Goal: Transaction & Acquisition: Purchase product/service

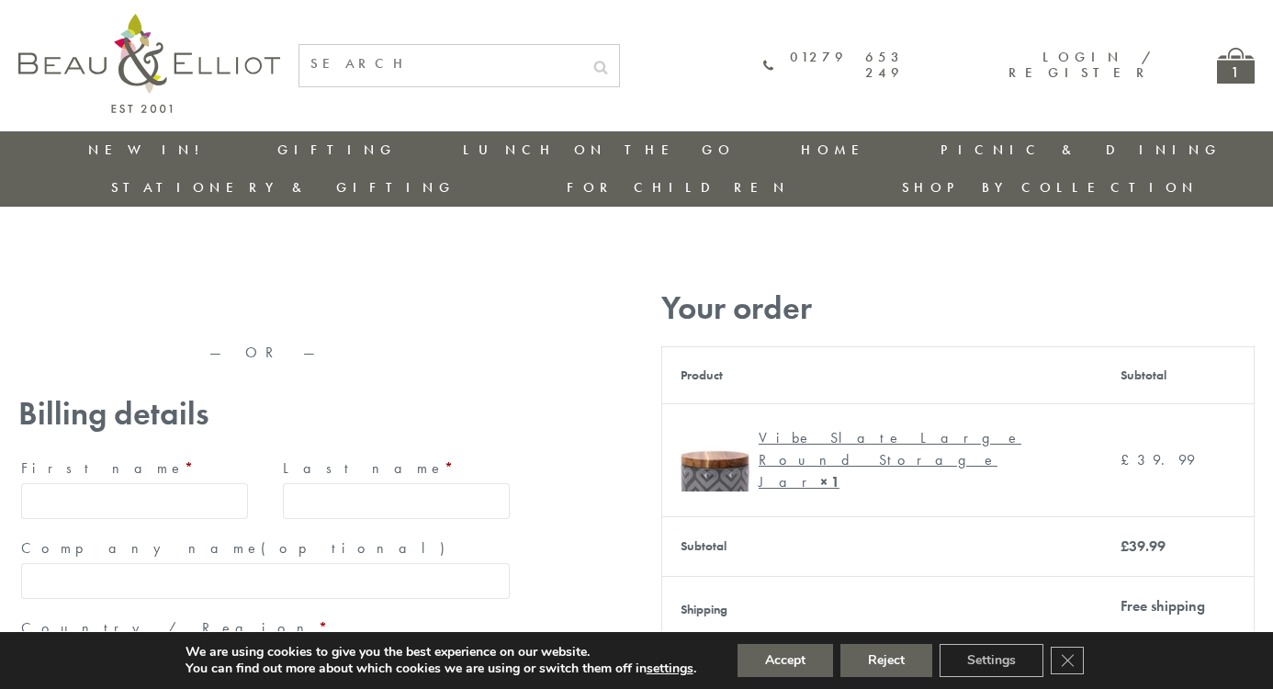
type input "maria33@yahoo.com"
type input "Maria"
type input "Williams"
type input "23, Scottsdale, Happytown"
type input "London"
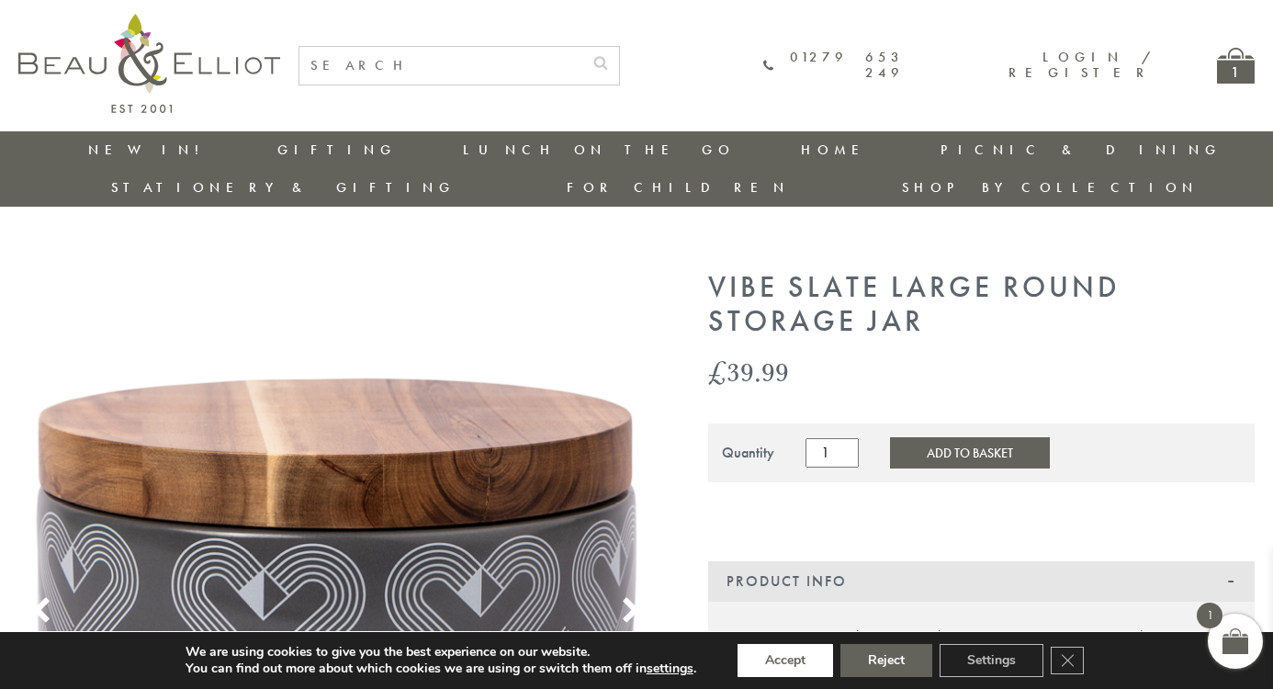
click at [786, 661] on button "Accept" at bounding box center [786, 660] width 96 height 33
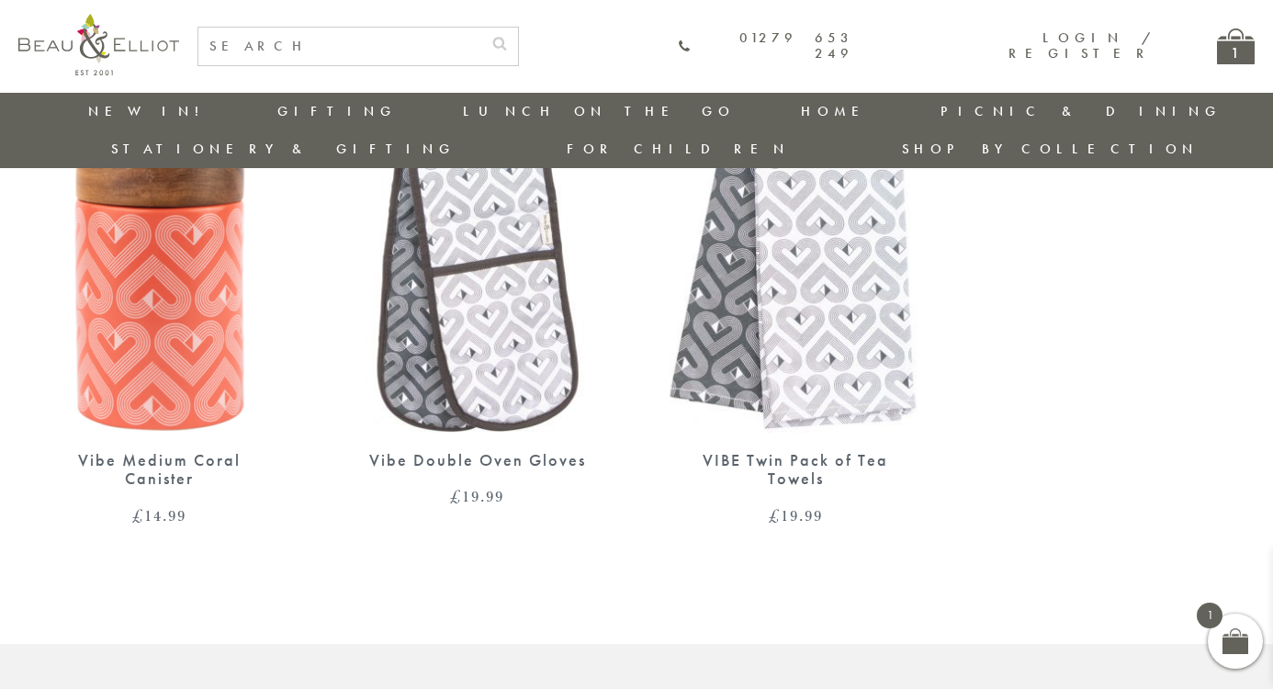
scroll to position [1163, 0]
